Goal: Find contact information: Find contact information

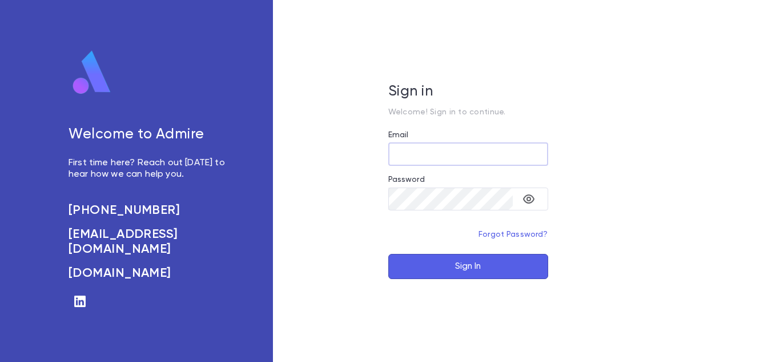
type input "**********"
click at [445, 267] on button "Sign In" at bounding box center [468, 266] width 160 height 25
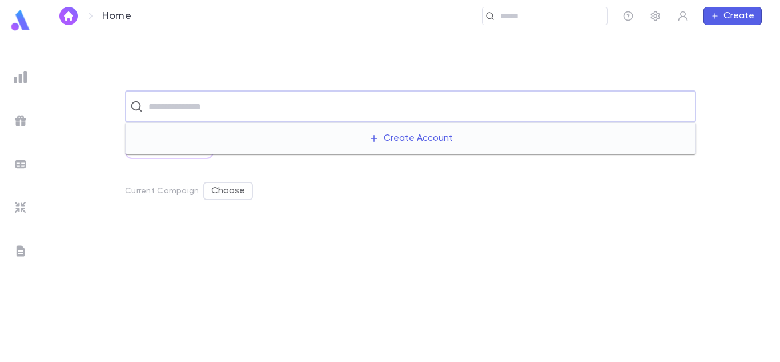
click at [416, 100] on input "text" at bounding box center [418, 106] width 546 height 22
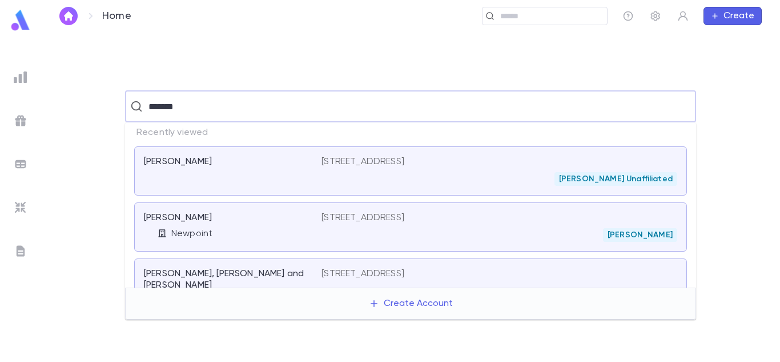
type input "*******"
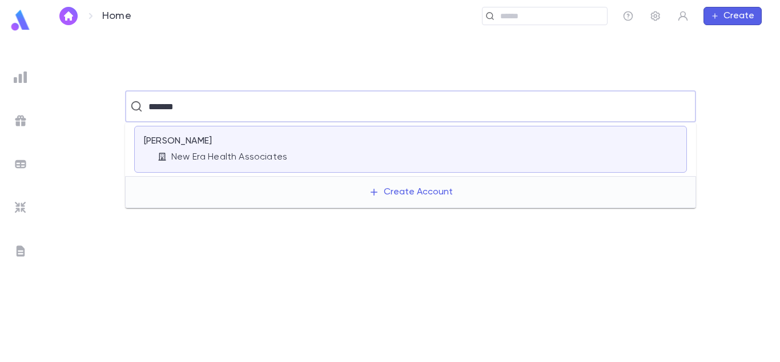
click at [362, 138] on div at bounding box center [500, 148] width 356 height 27
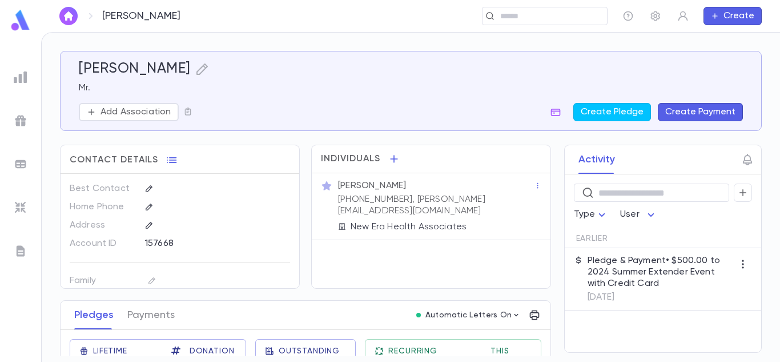
drag, startPoint x: 519, startPoint y: 198, endPoint x: 499, endPoint y: 178, distance: 28.3
click at [499, 178] on div "[PERSON_NAME] [PHONE_NUMBER], [PERSON_NAME][EMAIL_ADDRESS][DOMAIN_NAME] New Era…" at bounding box center [435, 205] width 198 height 55
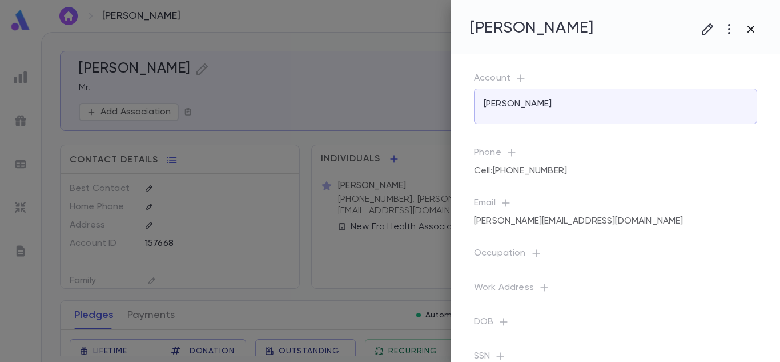
click at [750, 37] on button "button" at bounding box center [751, 29] width 22 height 22
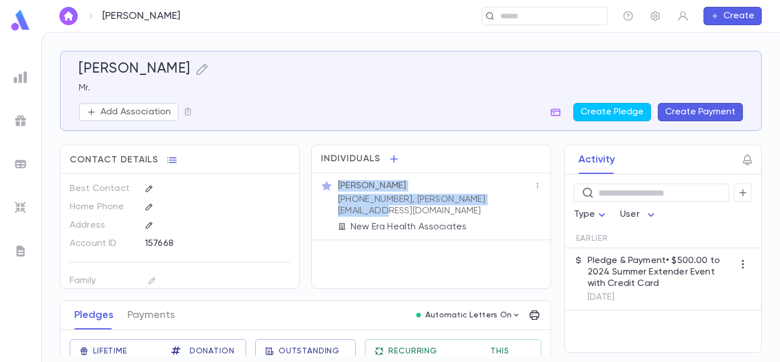
drag, startPoint x: 335, startPoint y: 178, endPoint x: 508, endPoint y: 202, distance: 175.4
click at [508, 202] on div "[PERSON_NAME] [PHONE_NUMBER], [PERSON_NAME][EMAIL_ADDRESS][DOMAIN_NAME] New Era…" at bounding box center [435, 205] width 198 height 55
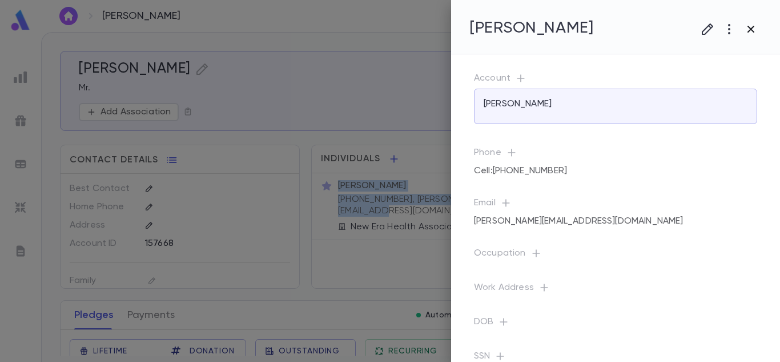
click at [759, 22] on button "button" at bounding box center [751, 29] width 22 height 22
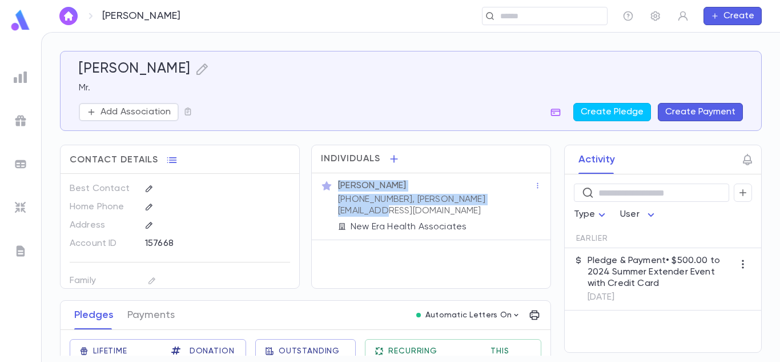
copy div "[PERSON_NAME] [PHONE_NUMBER], [PERSON_NAME][EMAIL_ADDRESS][DOMAIN_NAME]"
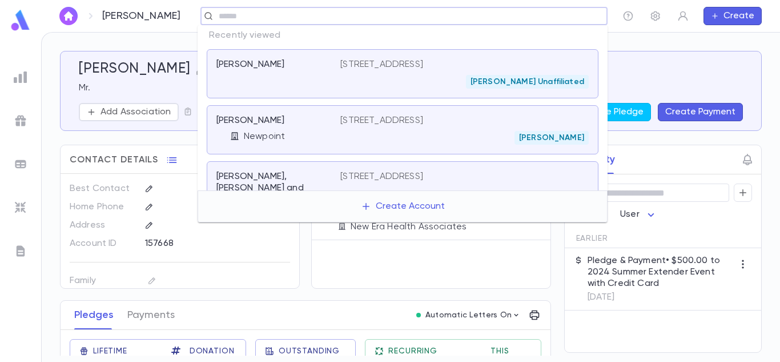
click at [555, 14] on input "text" at bounding box center [408, 16] width 387 height 11
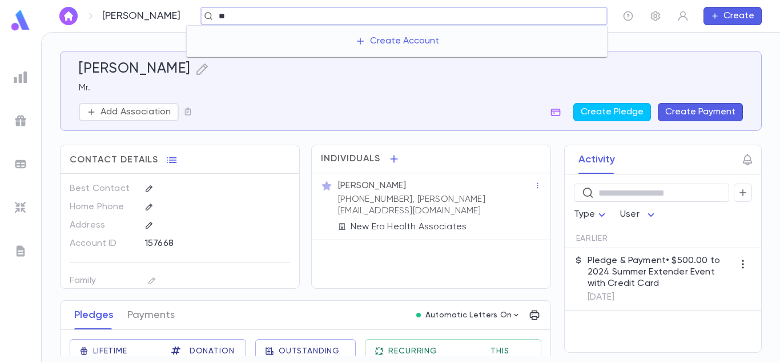
type input "*"
